Goal: Information Seeking & Learning: Learn about a topic

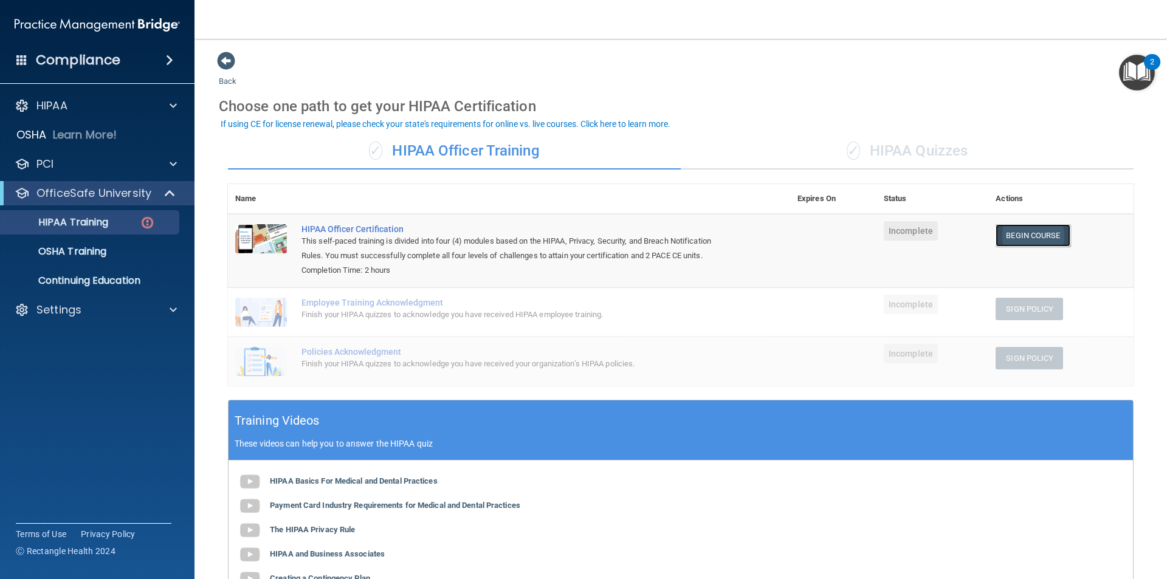
click at [1017, 239] on link "Begin Course" at bounding box center [1033, 235] width 74 height 22
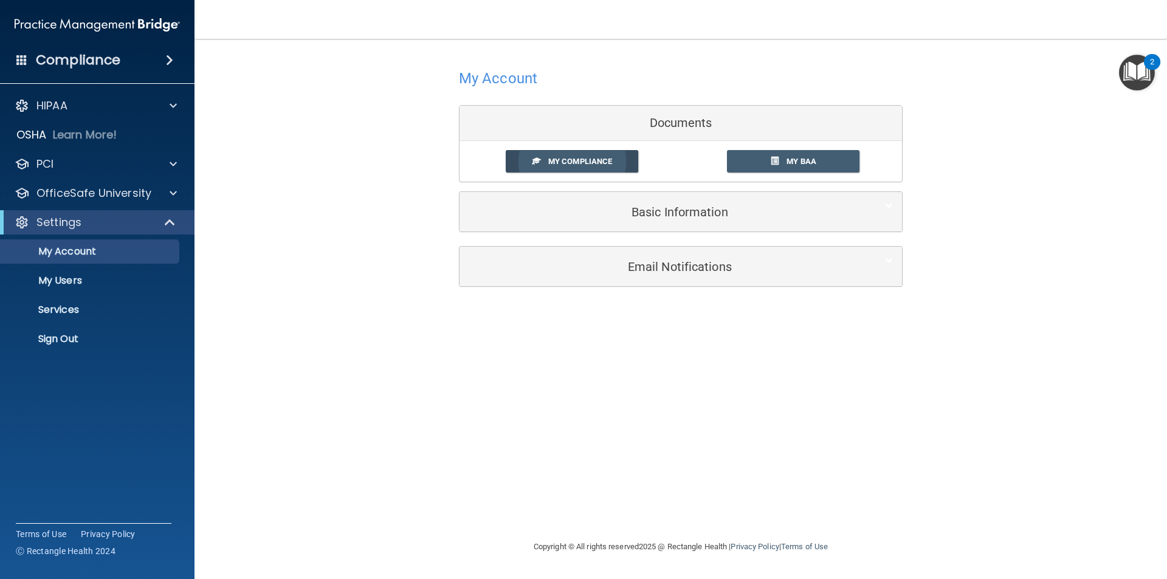
click at [601, 159] on span "My Compliance" at bounding box center [580, 161] width 64 height 9
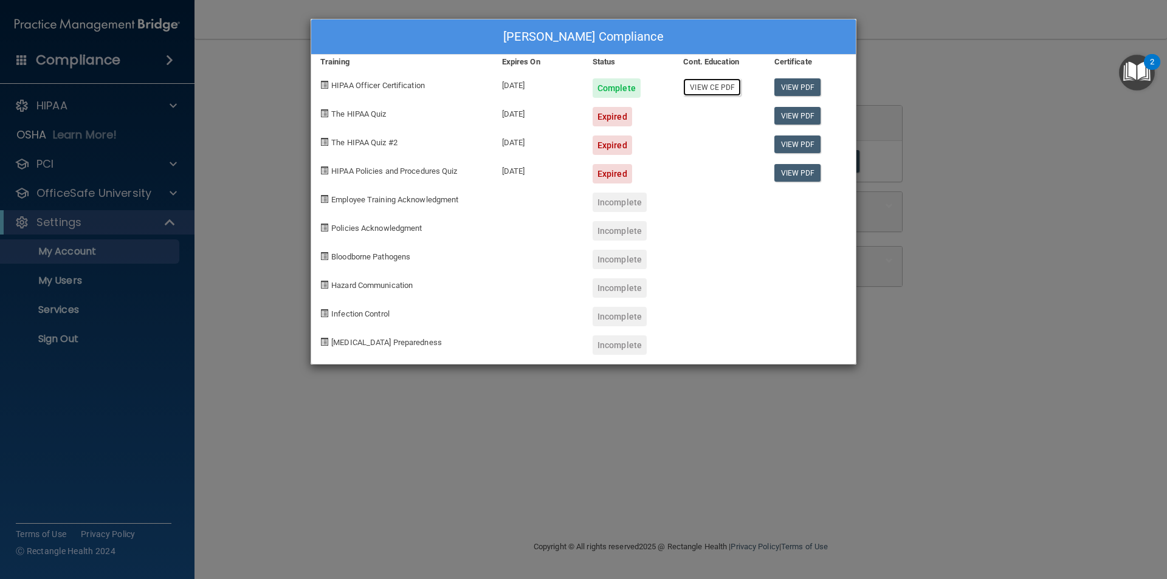
click at [715, 88] on link "View CE PDF" at bounding box center [712, 87] width 58 height 18
click at [795, 83] on link "View PDF" at bounding box center [798, 87] width 47 height 18
